Goal: Information Seeking & Learning: Understand process/instructions

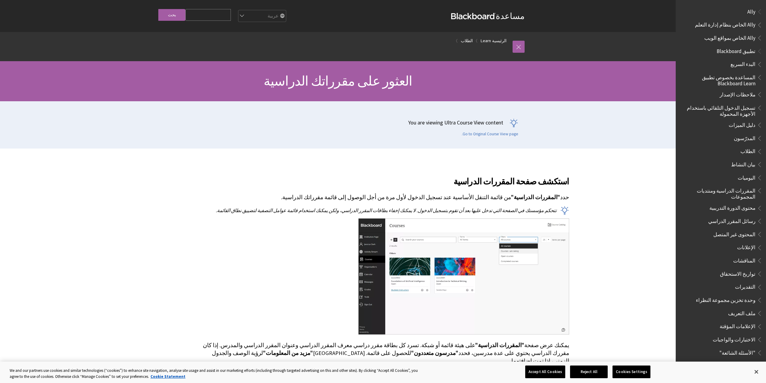
scroll to position [297, 0]
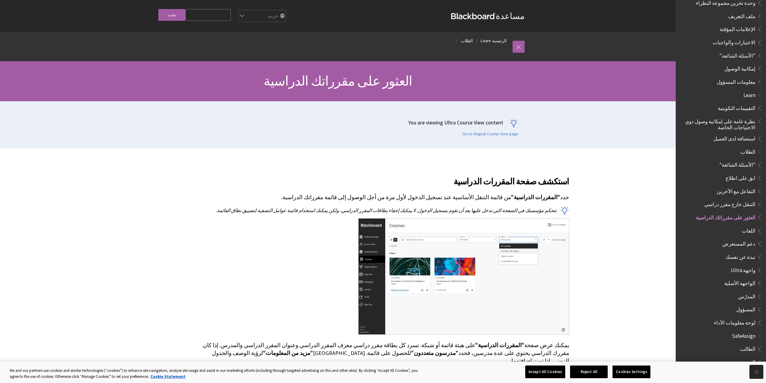
click at [759, 374] on button "Close" at bounding box center [756, 371] width 13 height 13
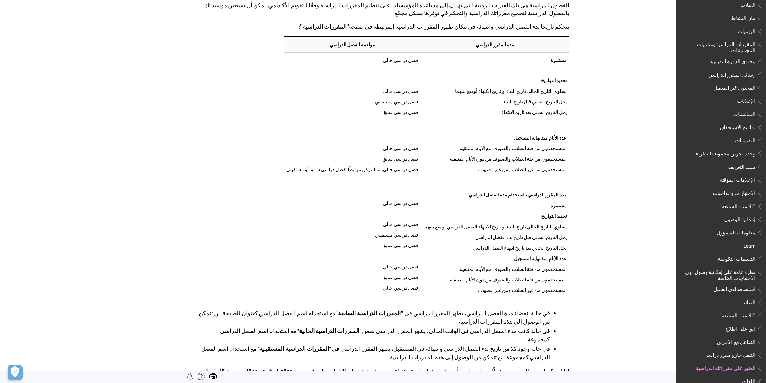
scroll to position [146, 0]
click at [756, 188] on span "Book outline for Blackboard App Help" at bounding box center [758, 192] width 6 height 8
click at [758, 188] on span "Book outline for Blackboard App Help" at bounding box center [758, 192] width 6 height 8
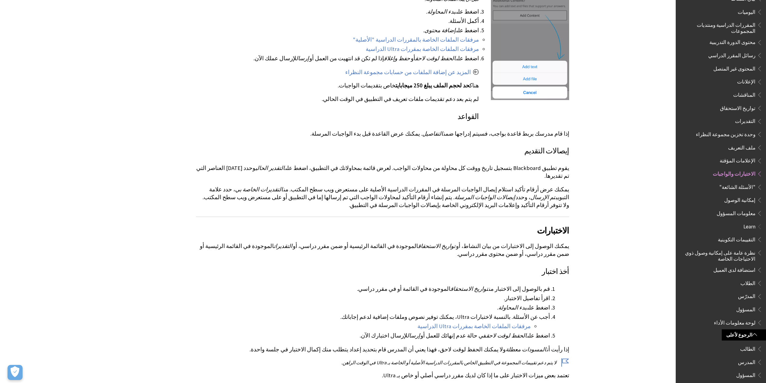
scroll to position [361, 0]
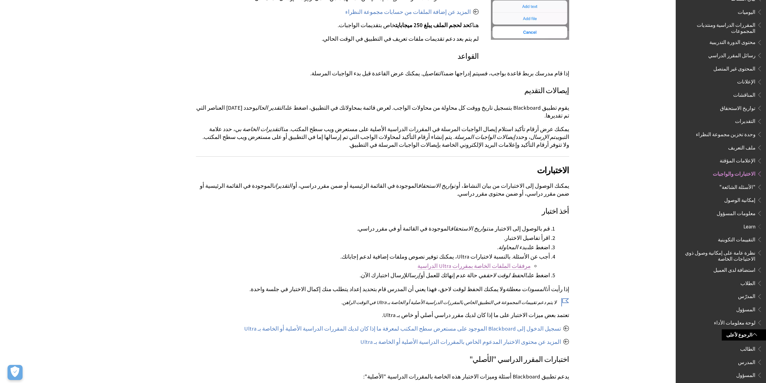
click at [500, 262] on link "مرفقات الملفات الخاصة بمقررات Ultra الدراسية" at bounding box center [473, 265] width 113 height 7
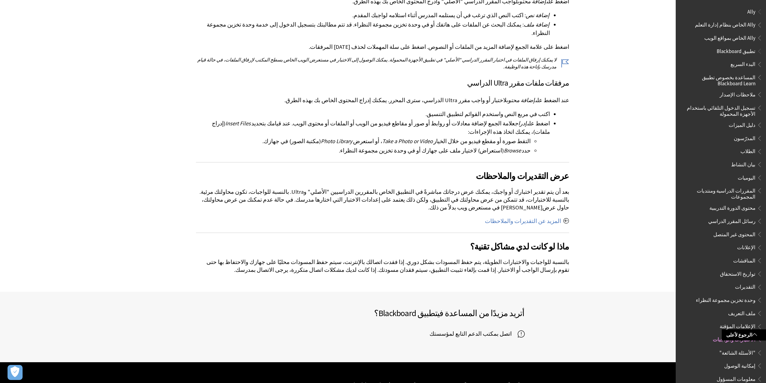
scroll to position [1113, 0]
